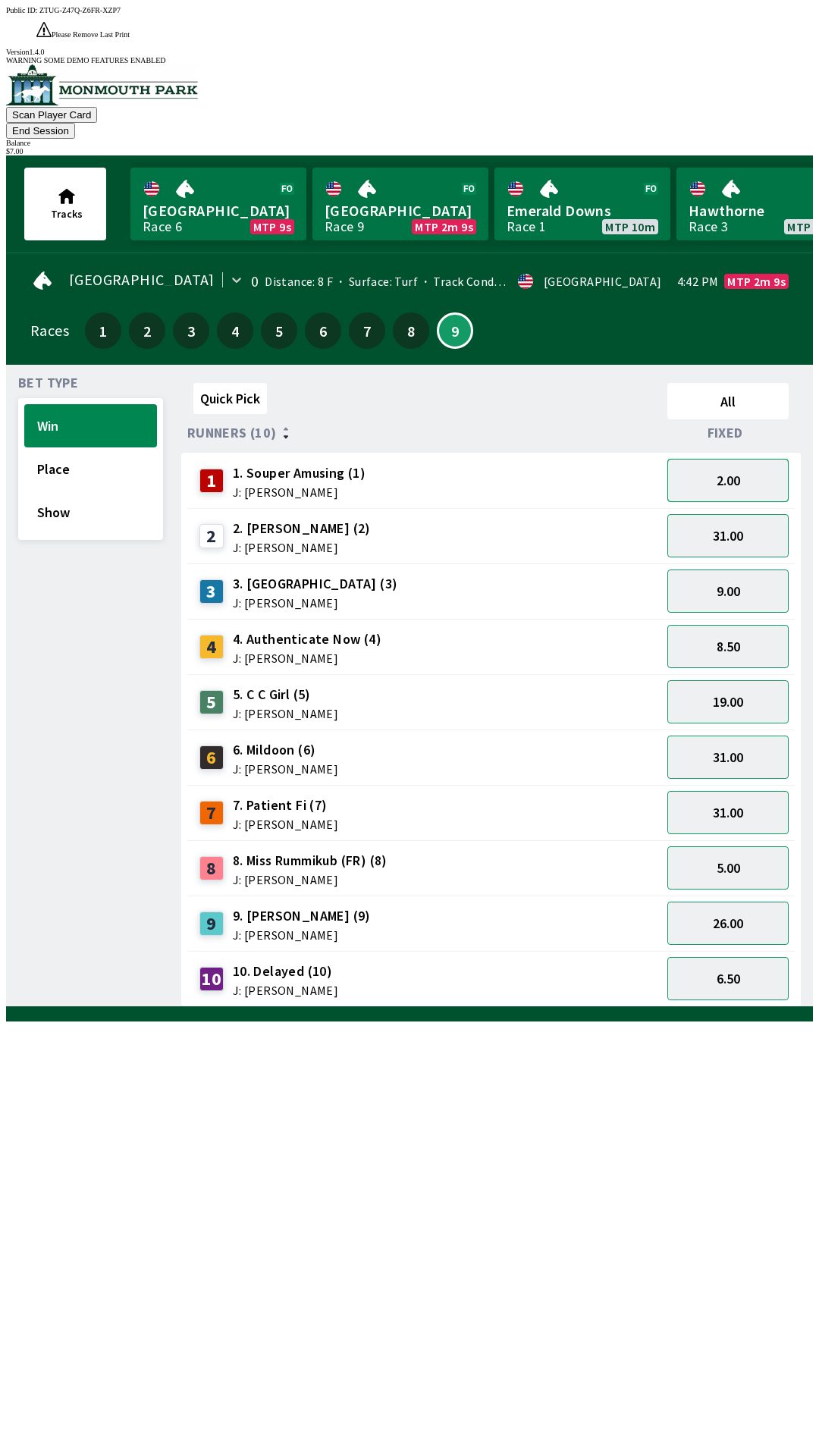
click at [776, 459] on button "2.00" at bounding box center [728, 481] width 121 height 43
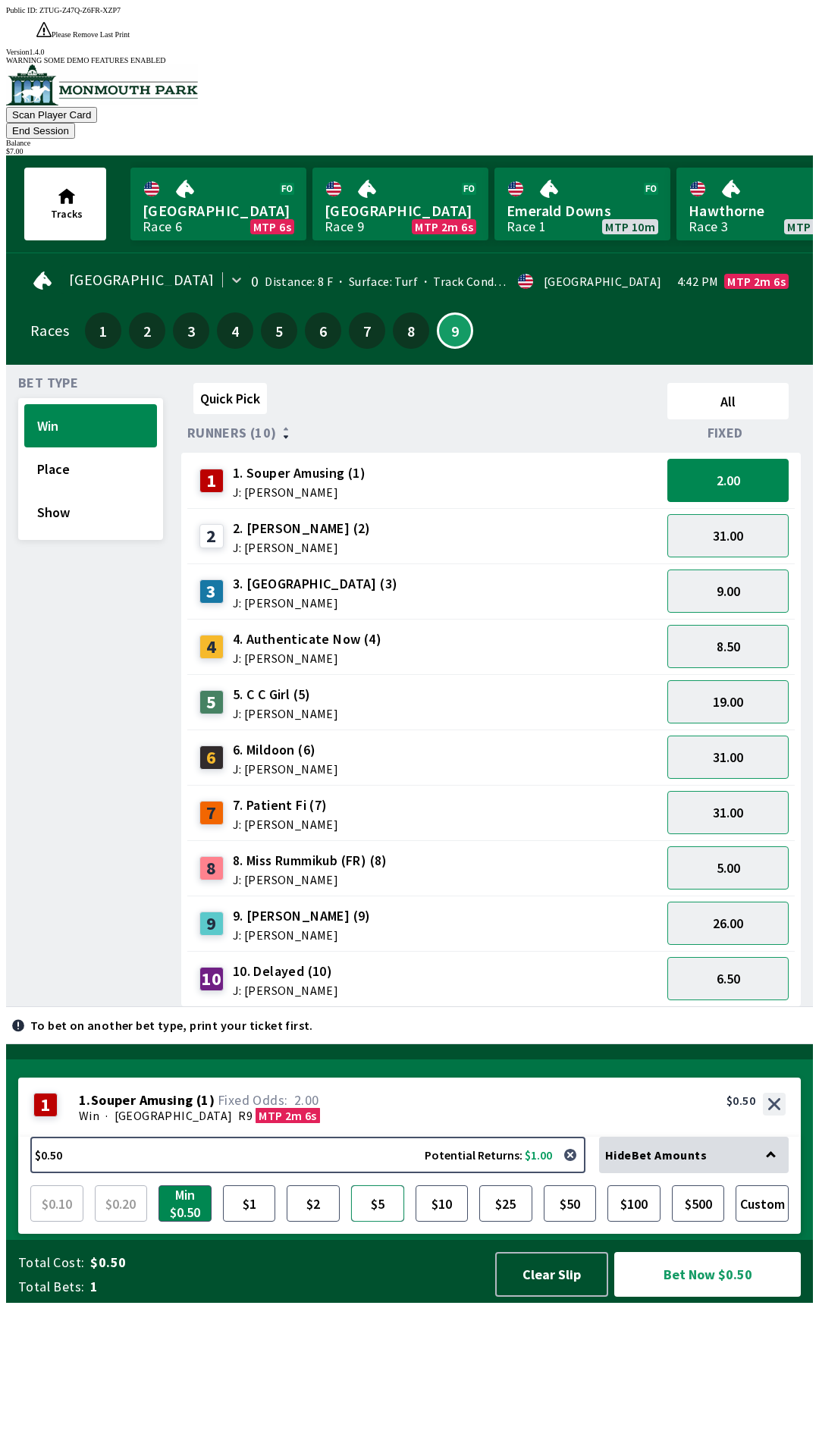
click at [376, 1222] on button "$5" at bounding box center [378, 1203] width 53 height 36
click at [210, 1173] on button "$5.00 Potential Returns: $10.00" at bounding box center [308, 1154] width 555 height 36
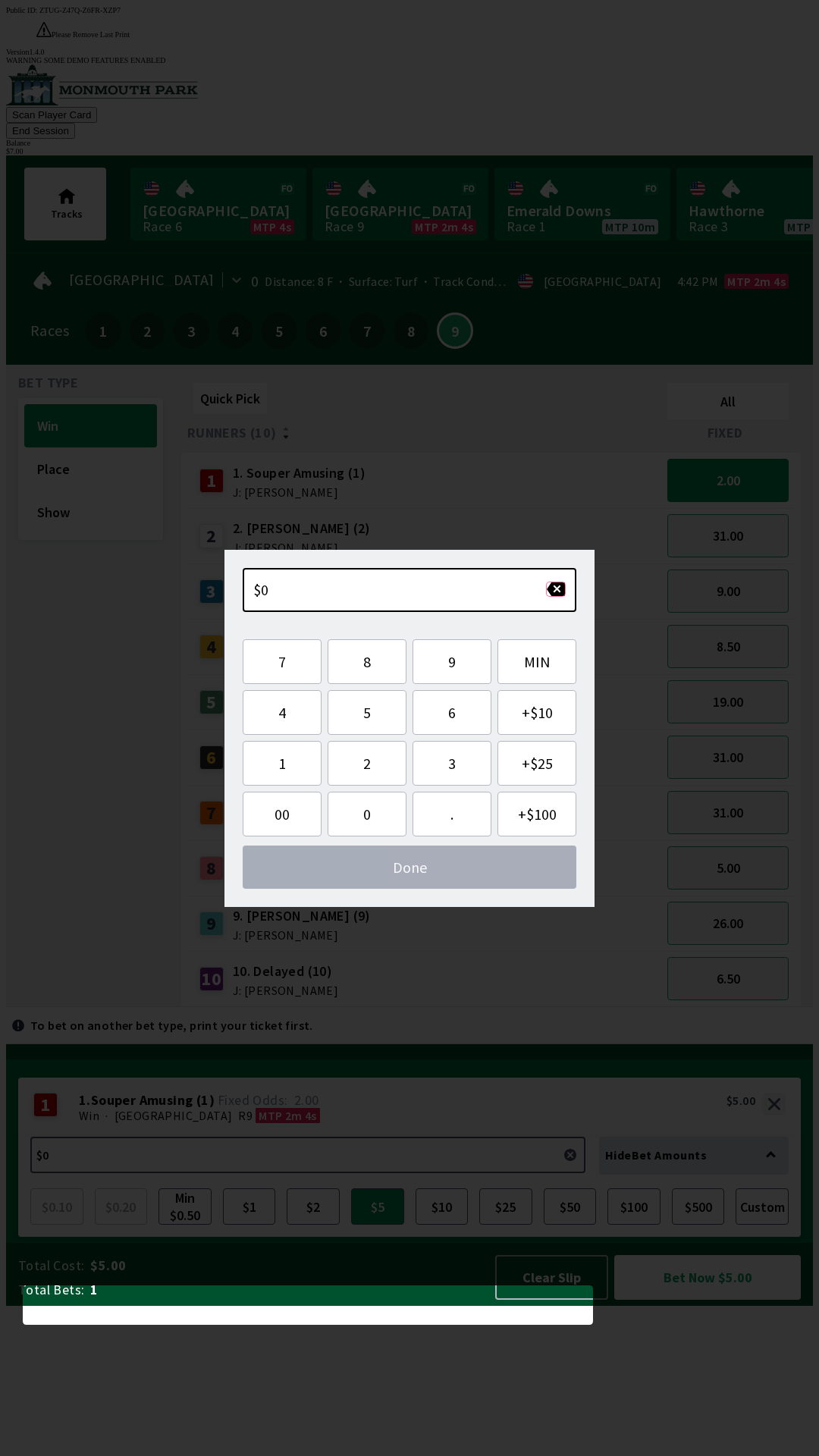
click at [559, 587] on button "button" at bounding box center [556, 589] width 20 height 15
click at [560, 589] on button "button" at bounding box center [556, 589] width 20 height 15
click at [559, 590] on button "button" at bounding box center [556, 589] width 20 height 15
click at [462, 866] on span "Done" at bounding box center [410, 867] width 310 height 19
click at [531, 1173] on button "$5.00 Potential Returns: $10.00" at bounding box center [308, 1154] width 555 height 36
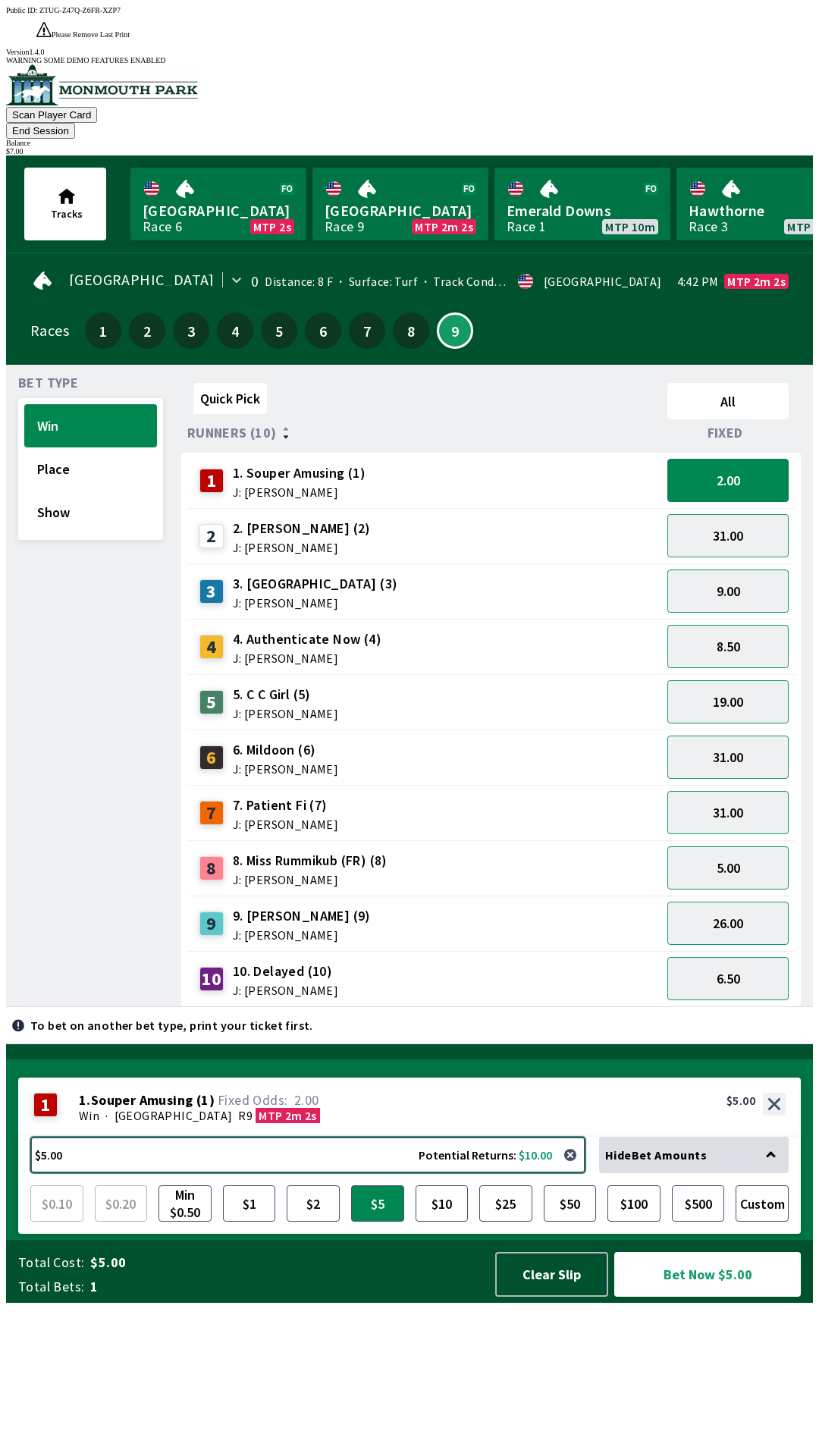
click at [573, 1173] on button "$5.00 Potential Returns: $10.00" at bounding box center [308, 1154] width 555 height 36
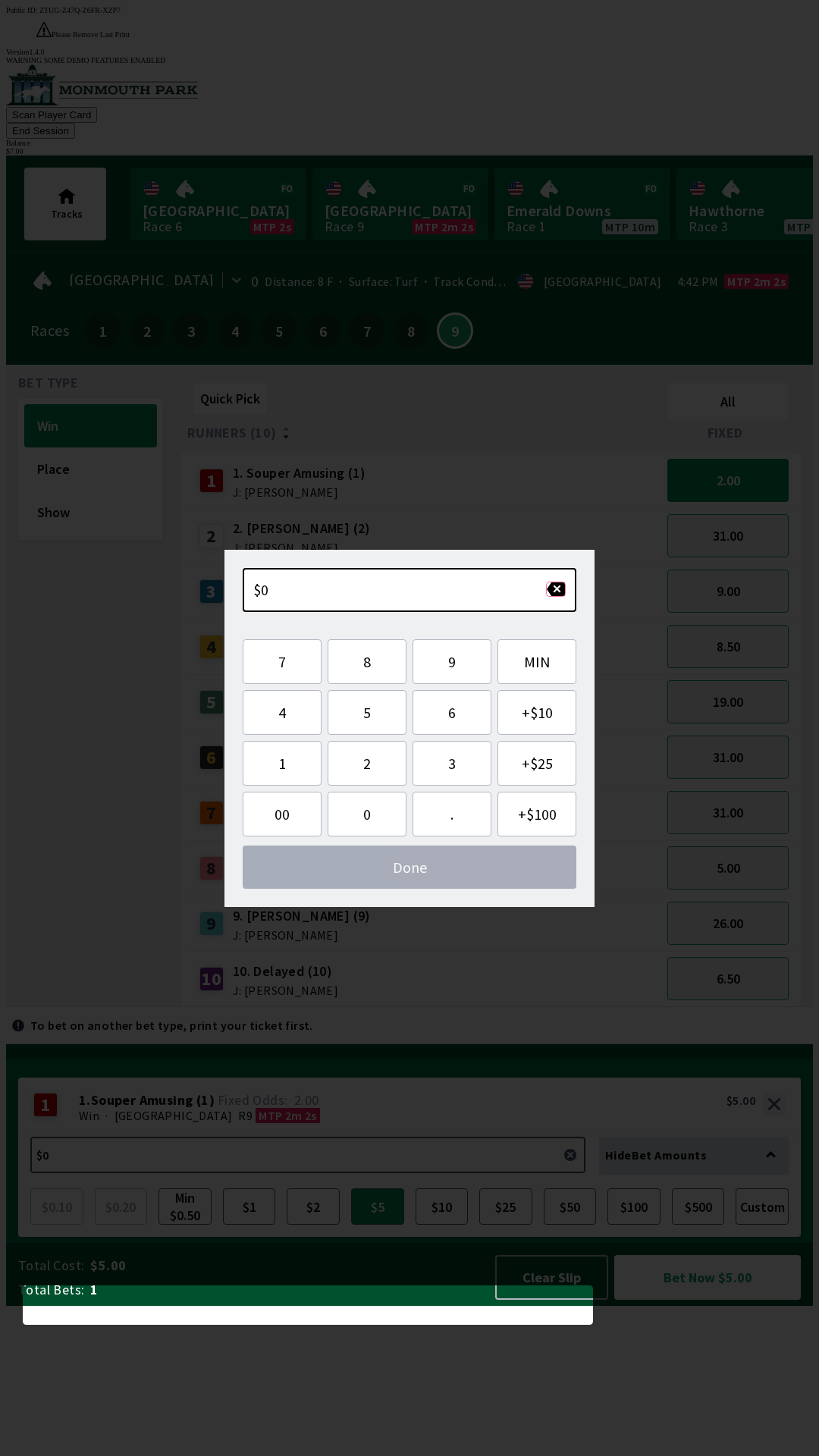
click at [561, 589] on button "button" at bounding box center [556, 589] width 20 height 15
click at [482, 1007] on div "Quick Pick All Runners (10) Fixed 1 1. Souper Amusing (1) J: [PERSON_NAME] 2.00…" at bounding box center [497, 691] width 631 height 630
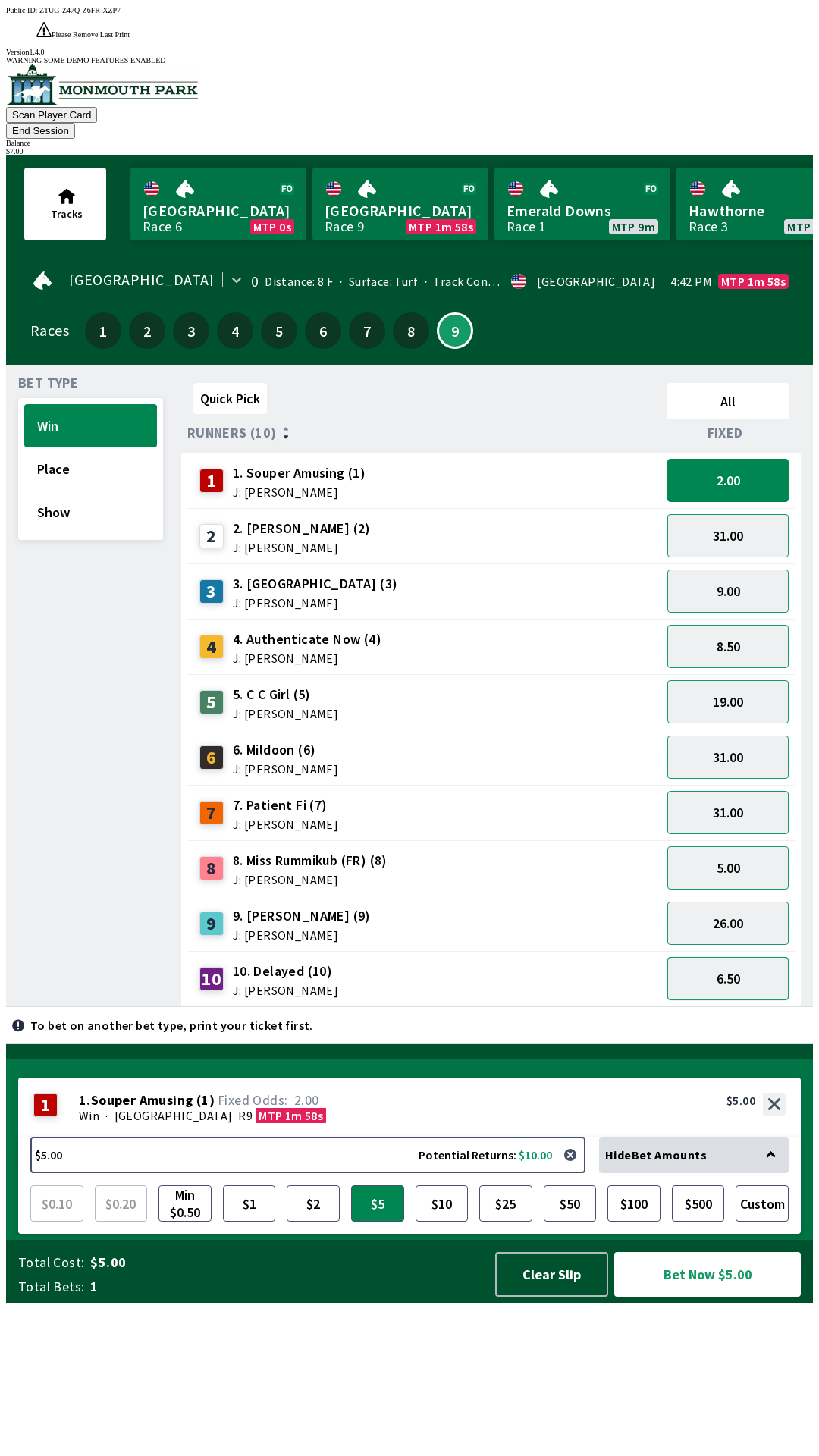
click at [747, 957] on button "6.50" at bounding box center [728, 979] width 121 height 43
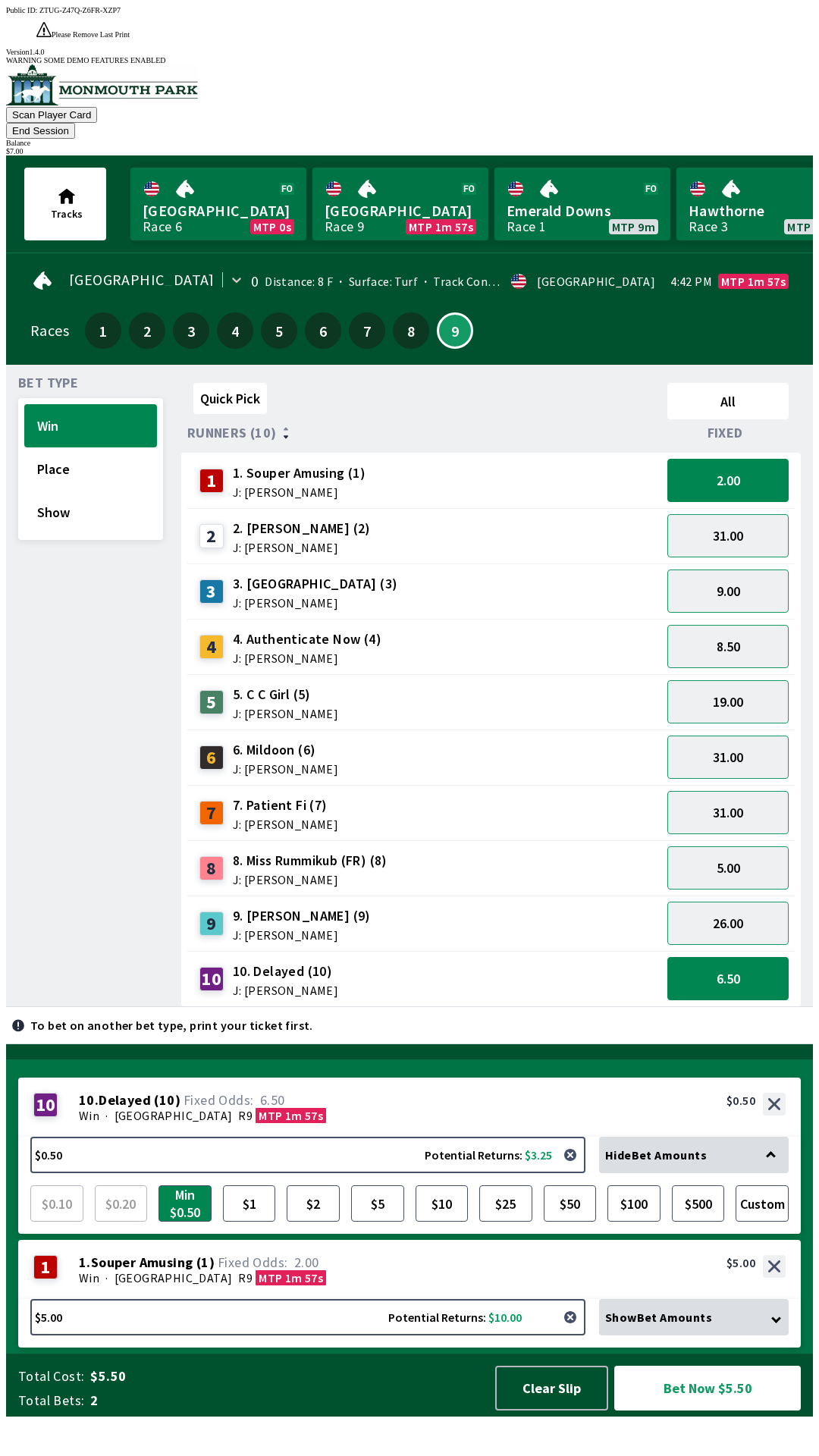
click at [578, 1332] on button "button" at bounding box center [570, 1317] width 30 height 30
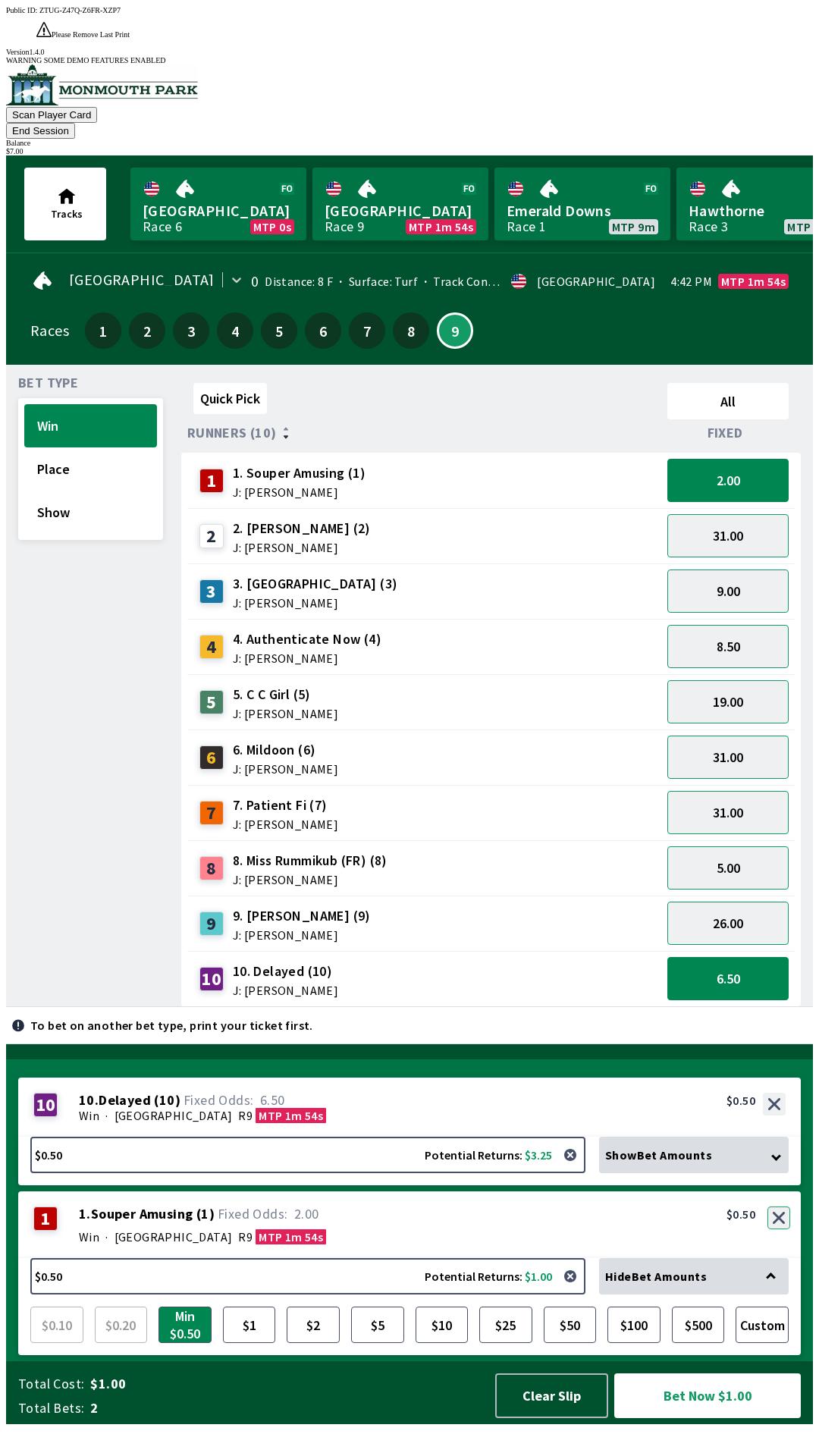
click at [778, 1229] on button "button" at bounding box center [779, 1218] width 22 height 22
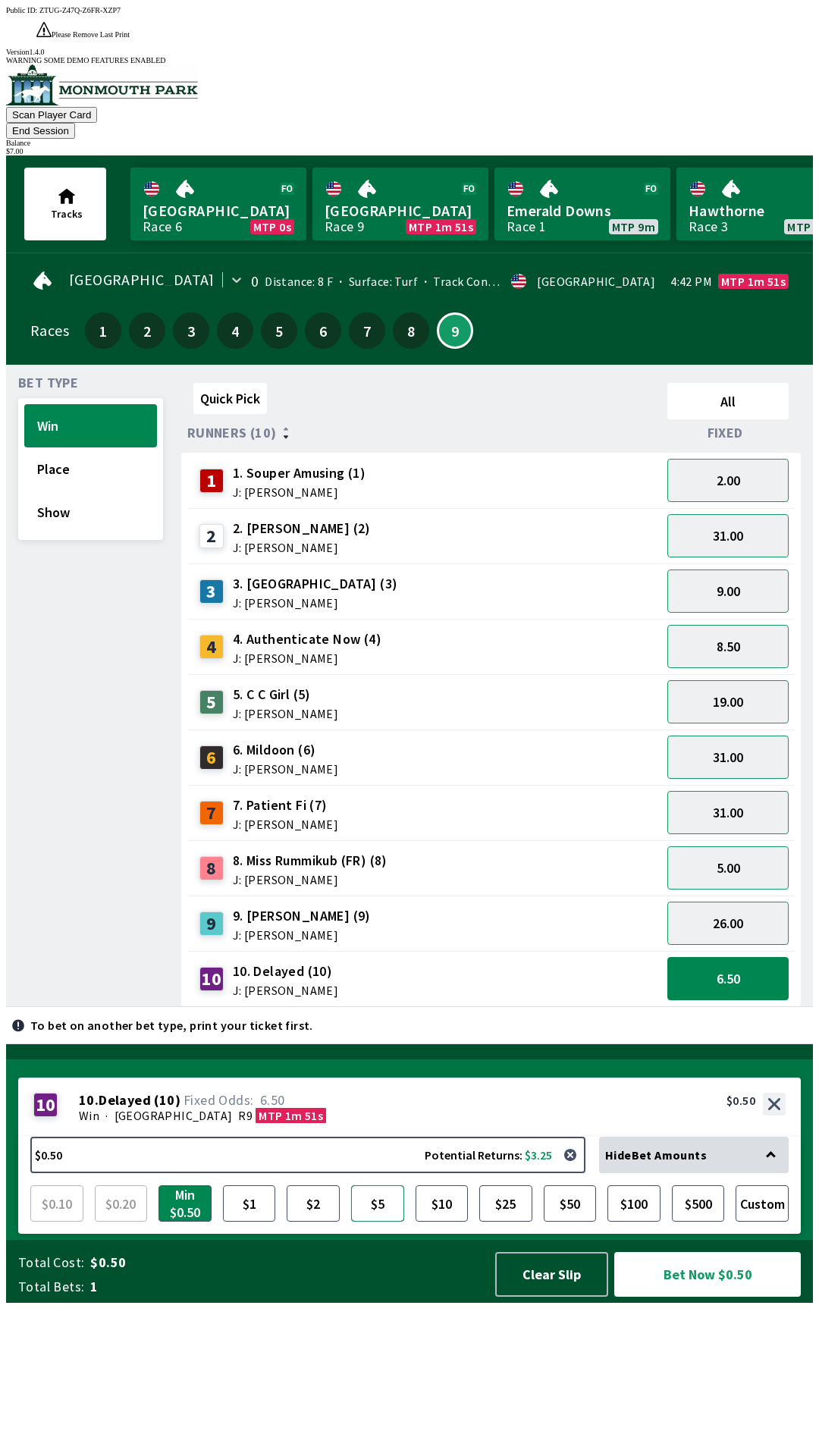
click at [380, 1222] on button "$5" at bounding box center [378, 1203] width 53 height 36
click at [687, 1296] on button "Bet Now $5.00" at bounding box center [708, 1275] width 187 height 45
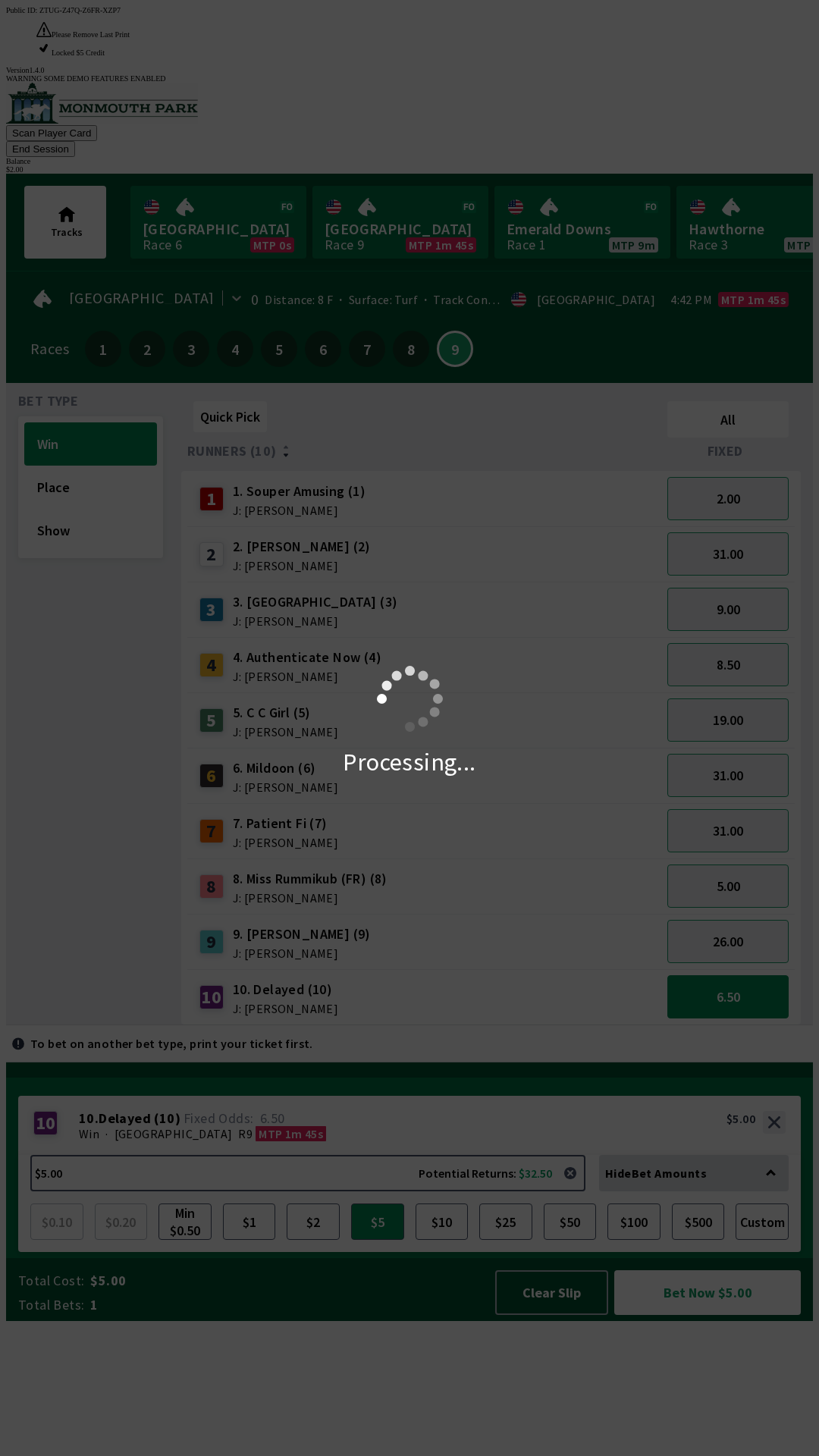
click at [751, 438] on div "Processing..." at bounding box center [409, 728] width 819 height 1456
click at [777, 435] on div "Processing..." at bounding box center [409, 728] width 819 height 1456
click at [790, 434] on div "Processing..." at bounding box center [409, 728] width 819 height 1456
click at [782, 452] on div "Processing..." at bounding box center [409, 728] width 819 height 1456
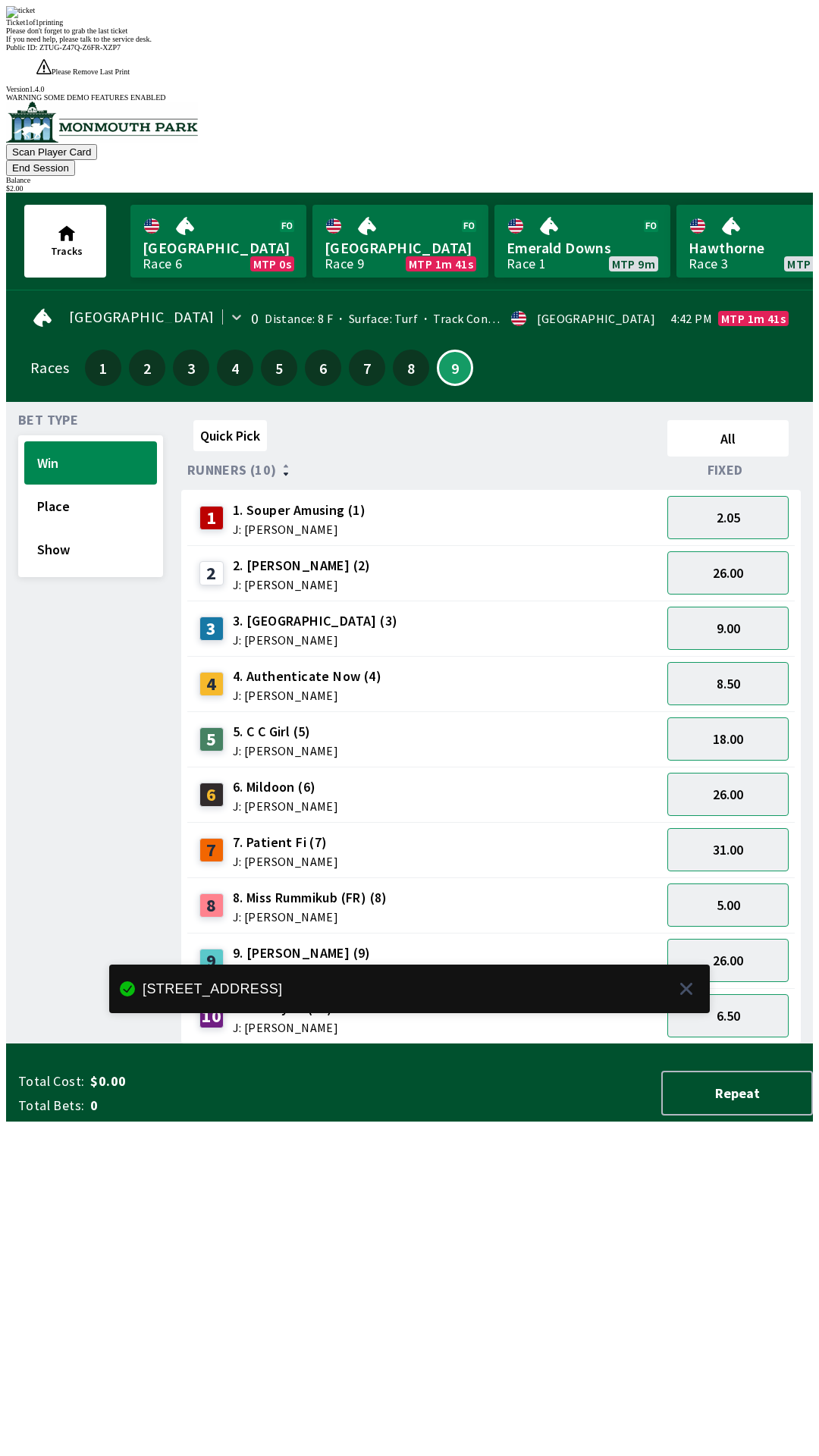
click at [520, 970] on div "Quick Pick All Runners (10) Fixed 1 1. Souper Amusing (1) J: [PERSON_NAME] 2.05…" at bounding box center [497, 728] width 631 height 630
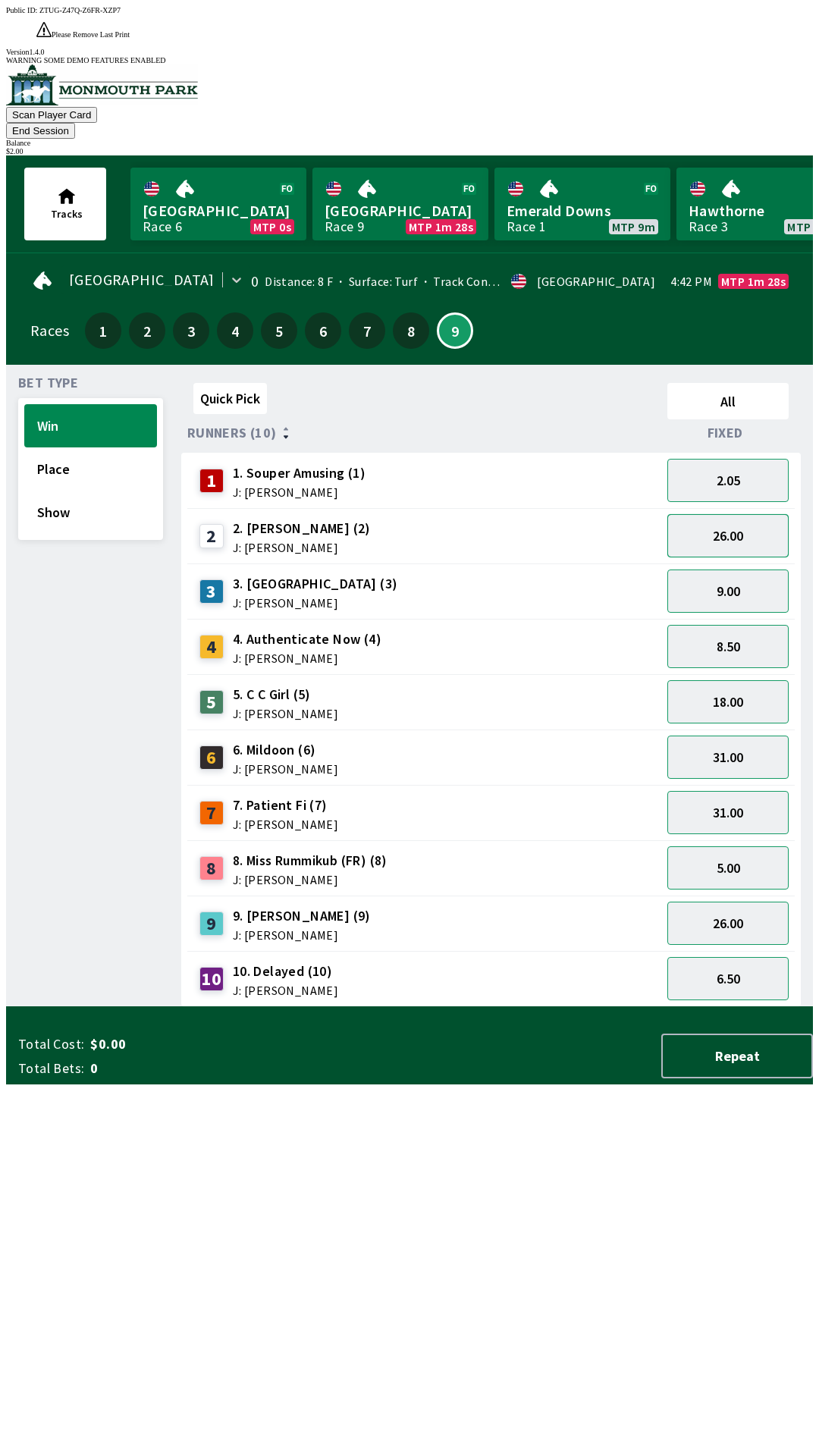
click at [749, 514] on button "26.00" at bounding box center [728, 536] width 121 height 43
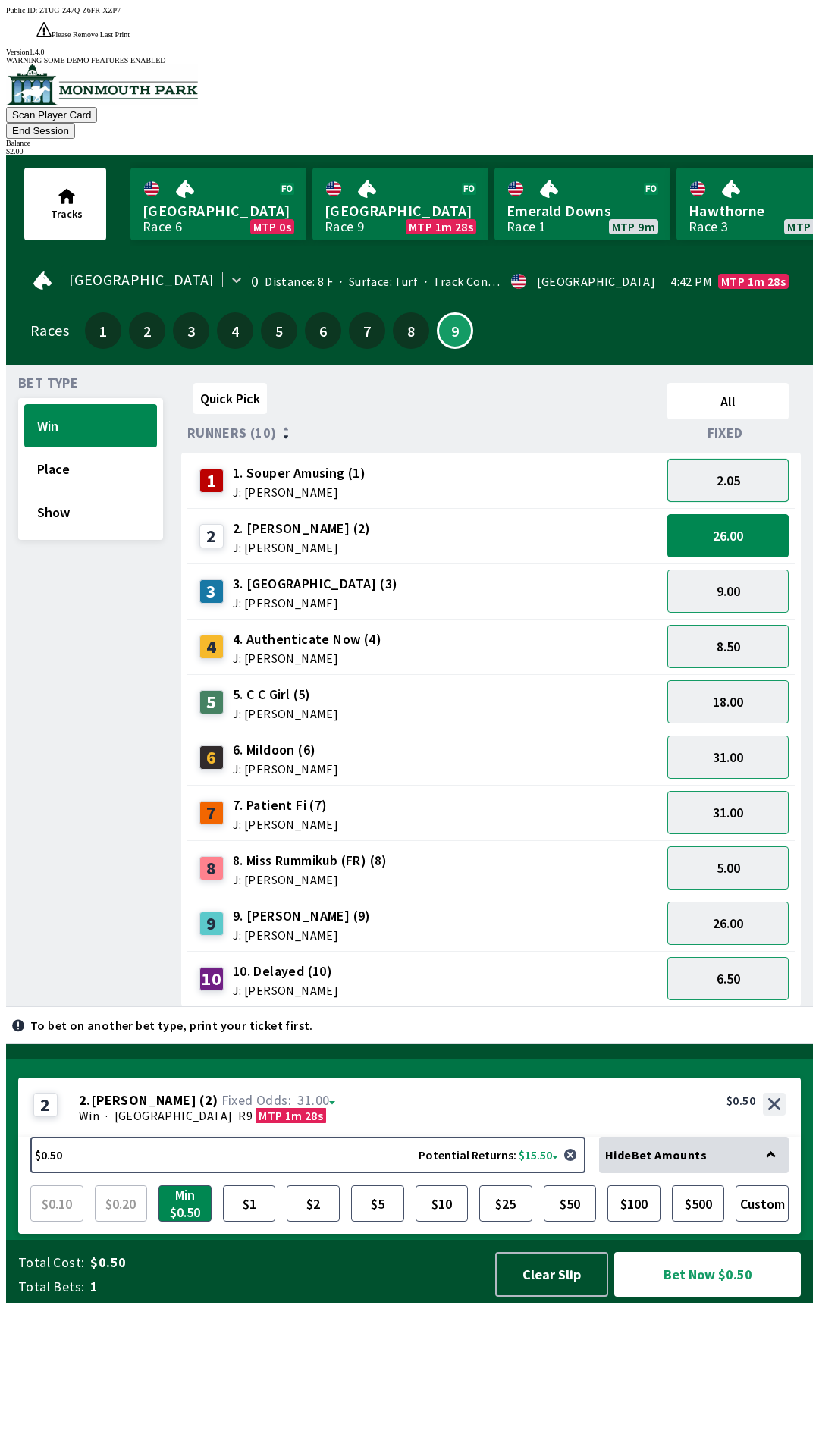
click at [748, 459] on button "2.05" at bounding box center [728, 481] width 121 height 43
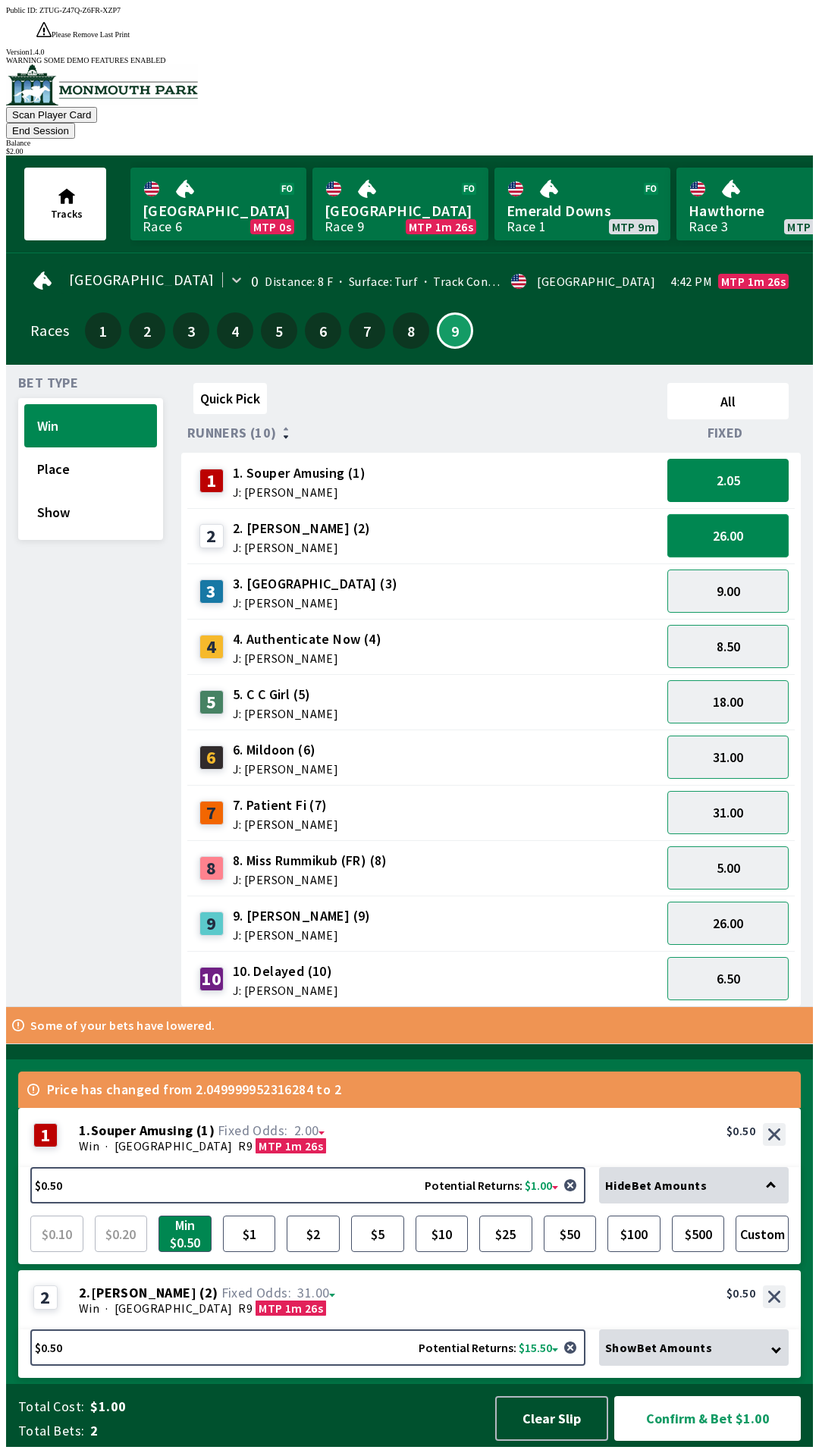
click at [746, 514] on button "26.00" at bounding box center [728, 536] width 121 height 43
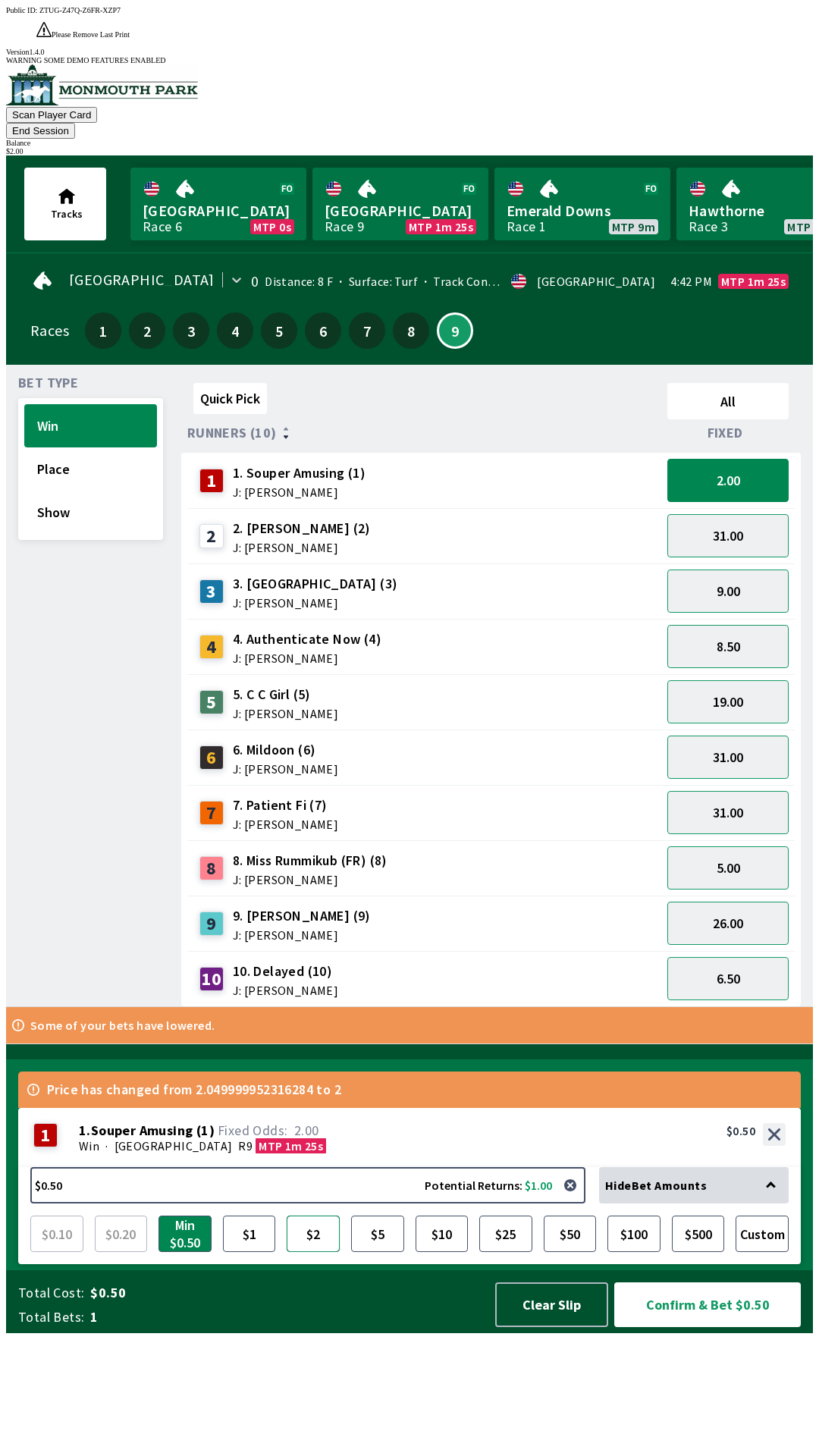
click at [324, 1252] on button "$2" at bounding box center [313, 1233] width 53 height 36
click at [680, 1327] on button "Confirm & Bet $2.00" at bounding box center [708, 1304] width 187 height 45
